Goal: Transaction & Acquisition: Purchase product/service

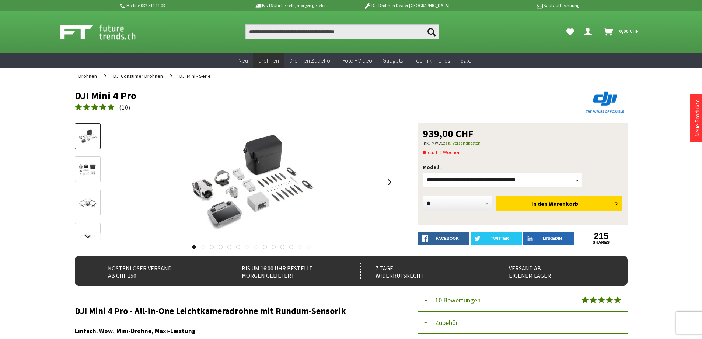
click at [468, 184] on select"] "**********" at bounding box center [503, 180] width 160 height 14
select select"] "***"
click at [423, 173] on select"] "**********" at bounding box center [503, 180] width 160 height 14
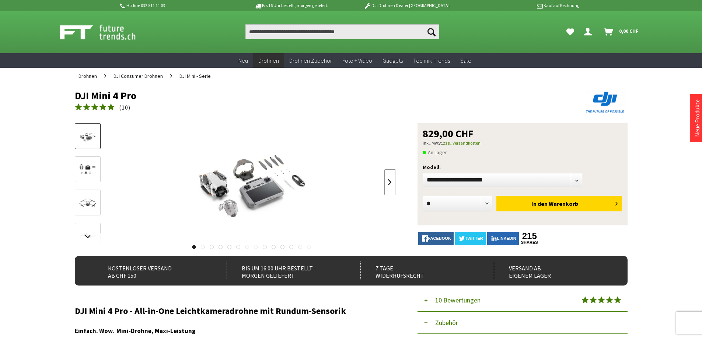
click at [388, 182] on link at bounding box center [390, 182] width 11 height 26
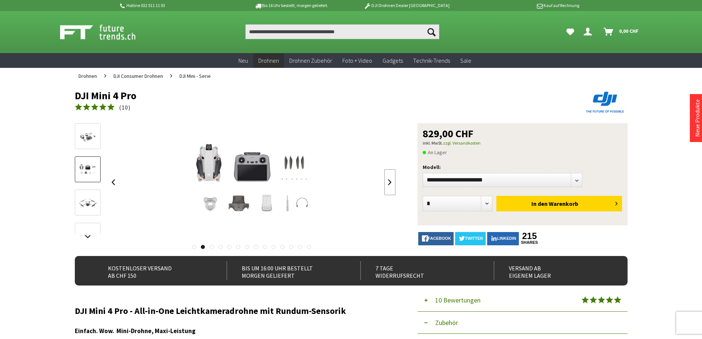
click at [388, 182] on link at bounding box center [390, 182] width 11 height 26
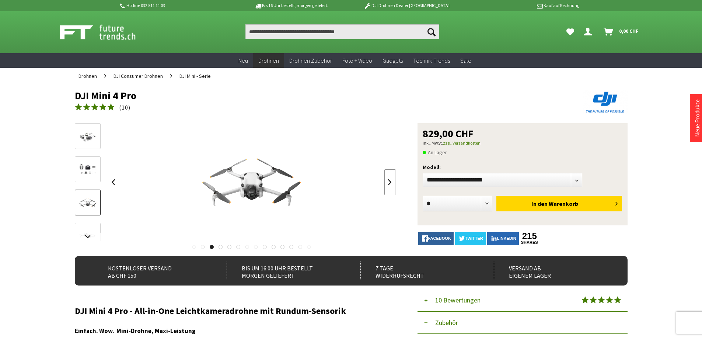
click at [388, 182] on link at bounding box center [390, 182] width 11 height 26
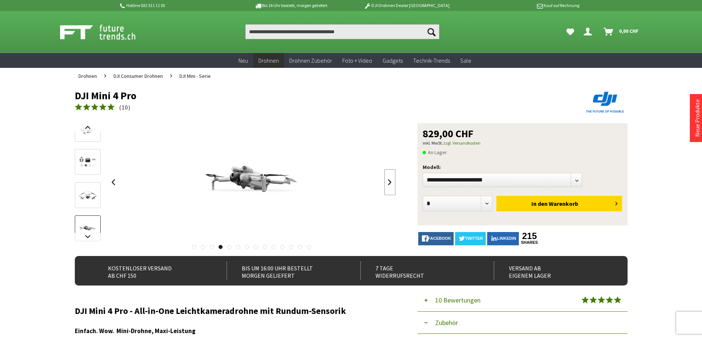
click at [388, 182] on link at bounding box center [390, 182] width 11 height 26
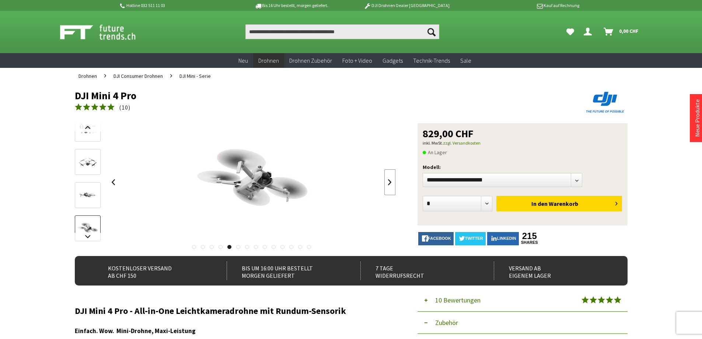
click at [388, 182] on link at bounding box center [390, 182] width 11 height 26
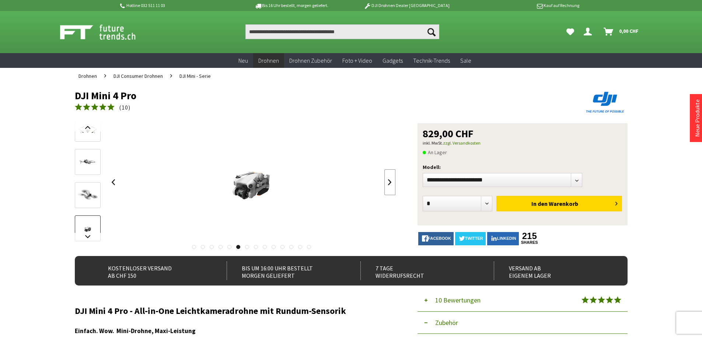
click at [388, 182] on link at bounding box center [390, 182] width 11 height 26
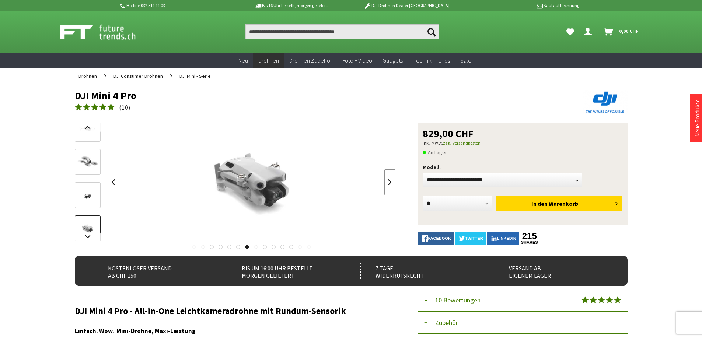
click at [388, 182] on link at bounding box center [390, 182] width 11 height 26
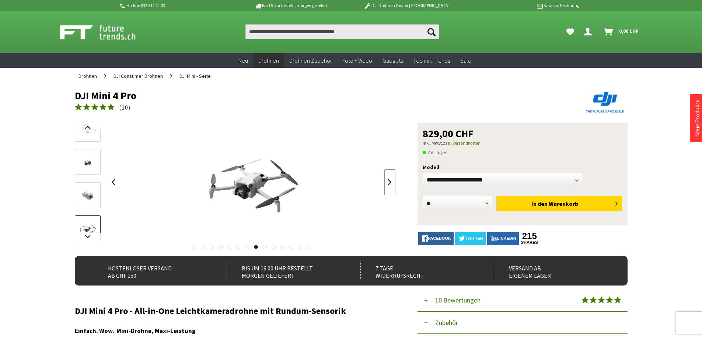
click at [388, 182] on link at bounding box center [390, 182] width 11 height 26
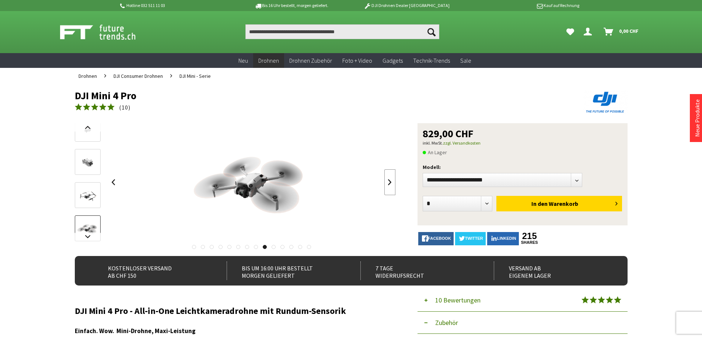
click at [388, 182] on link at bounding box center [390, 182] width 11 height 26
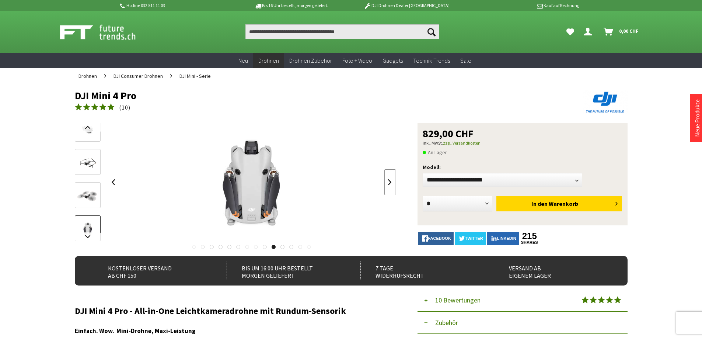
click at [388, 182] on link at bounding box center [390, 182] width 11 height 26
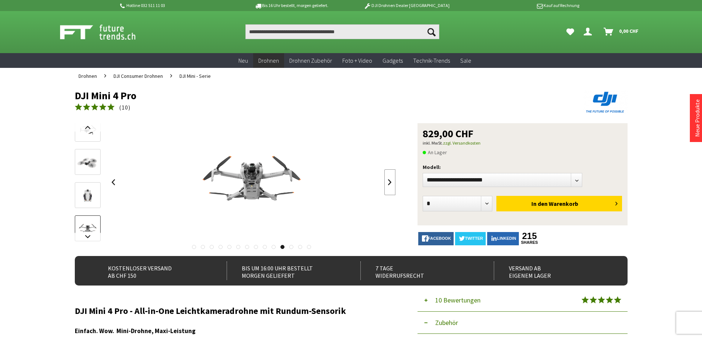
click at [388, 182] on link at bounding box center [390, 182] width 11 height 26
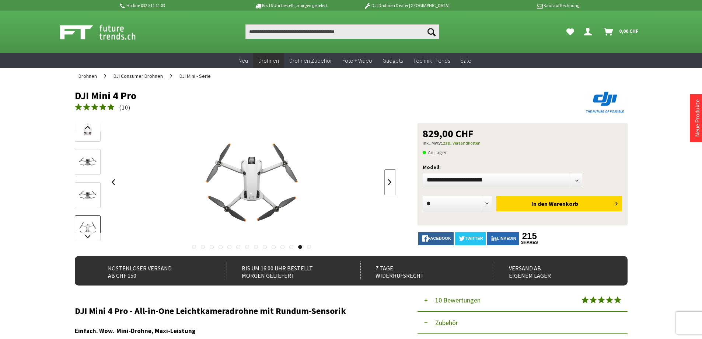
click at [388, 182] on link at bounding box center [390, 182] width 11 height 26
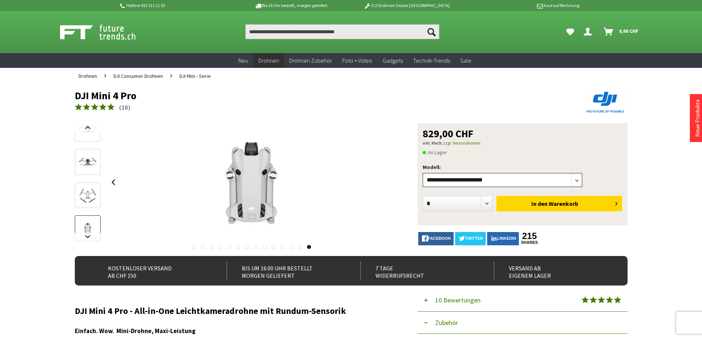
click at [546, 182] on select"] "**********" at bounding box center [503, 180] width 160 height 14
select select"] "***"
click at [423, 173] on select"] "**********" at bounding box center [503, 180] width 160 height 14
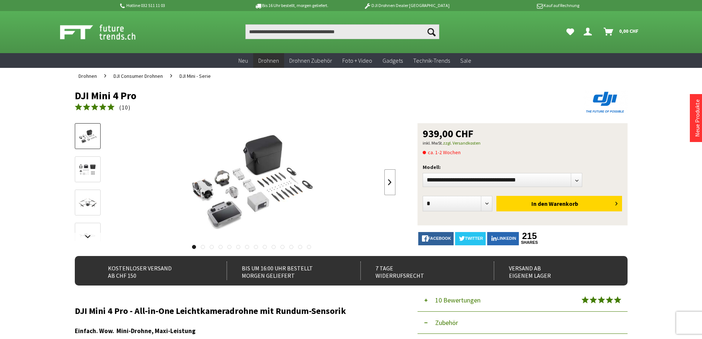
click at [385, 183] on link at bounding box center [390, 182] width 11 height 26
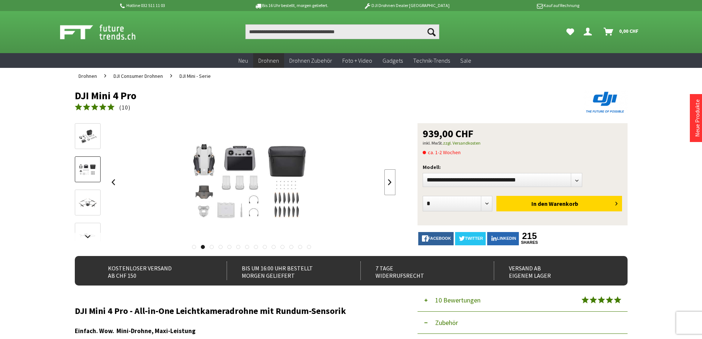
click at [385, 183] on link at bounding box center [390, 182] width 11 height 26
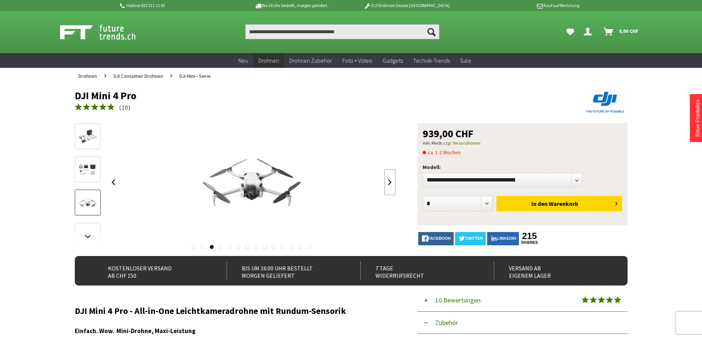
click at [385, 183] on link at bounding box center [390, 182] width 11 height 26
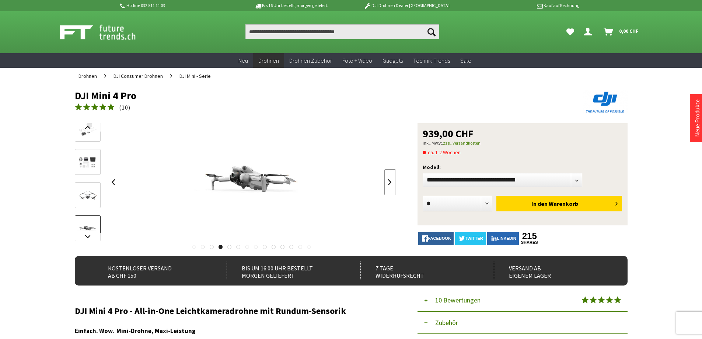
click at [385, 183] on link at bounding box center [390, 182] width 11 height 26
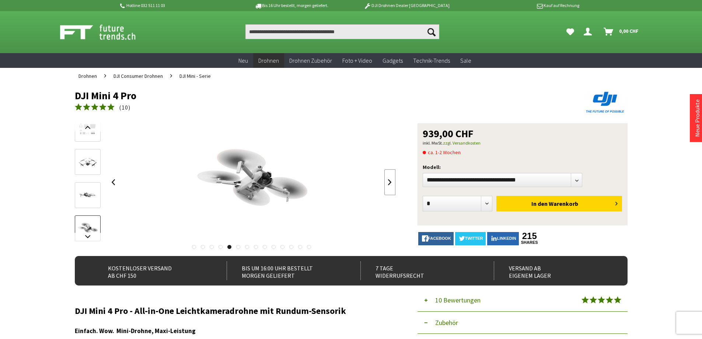
click at [385, 183] on link at bounding box center [390, 182] width 11 height 26
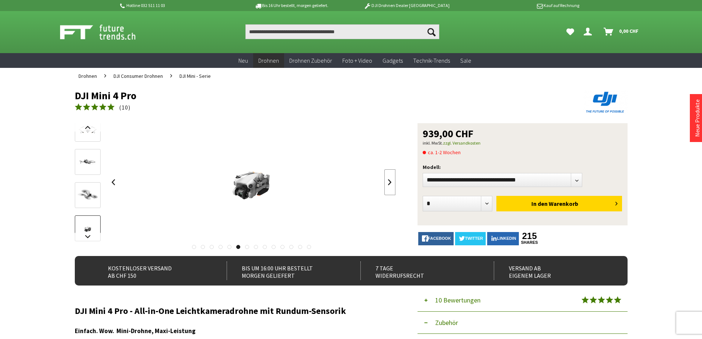
click at [385, 183] on link at bounding box center [390, 182] width 11 height 26
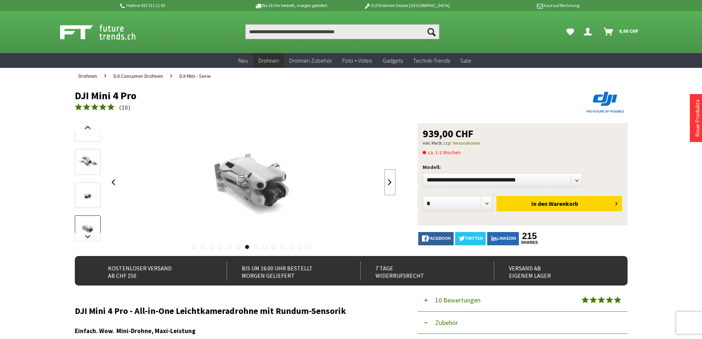
click at [385, 183] on link at bounding box center [390, 182] width 11 height 26
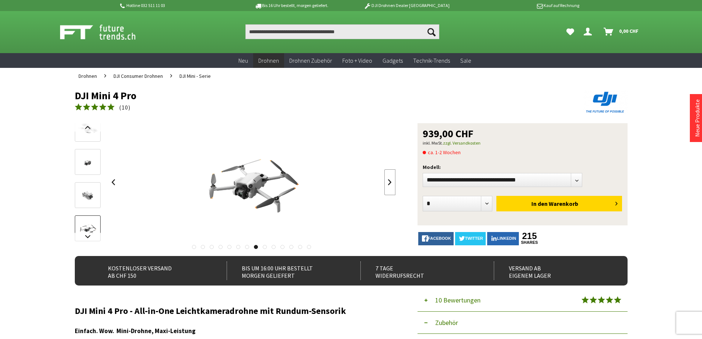
click at [385, 183] on link at bounding box center [390, 182] width 11 height 26
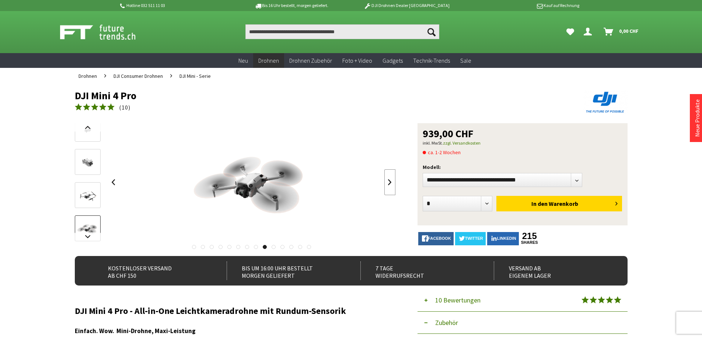
click at [385, 183] on link at bounding box center [390, 182] width 11 height 26
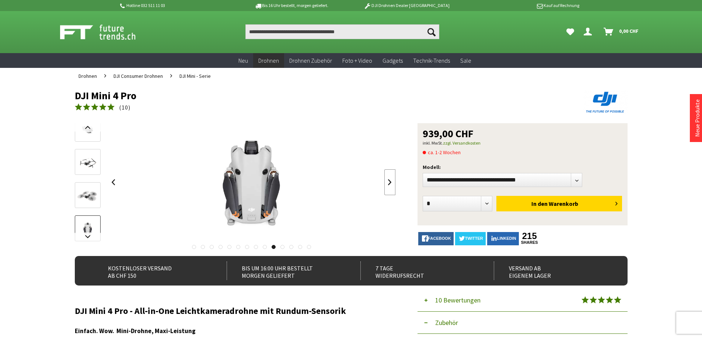
click at [385, 183] on link at bounding box center [390, 182] width 11 height 26
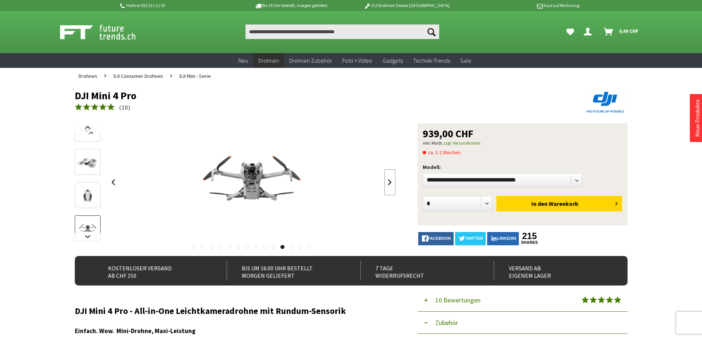
click at [385, 183] on link at bounding box center [390, 182] width 11 height 26
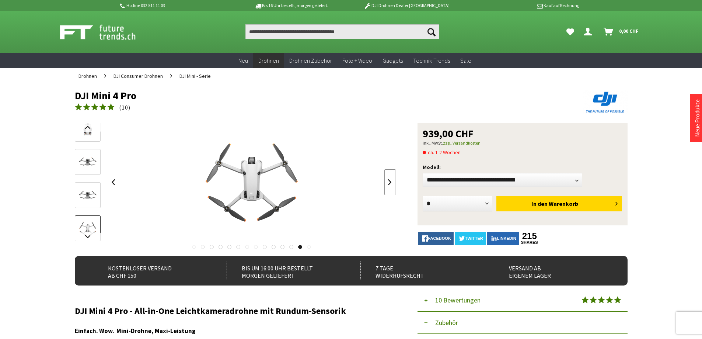
click at [385, 183] on link at bounding box center [390, 182] width 11 height 26
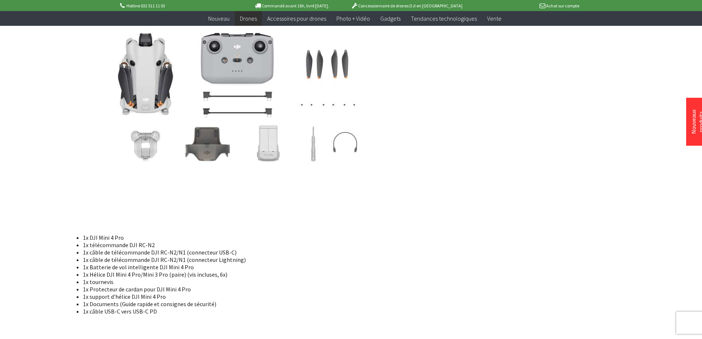
scroll to position [3991, 0]
